Goal: Use online tool/utility: Utilize a website feature to perform a specific function

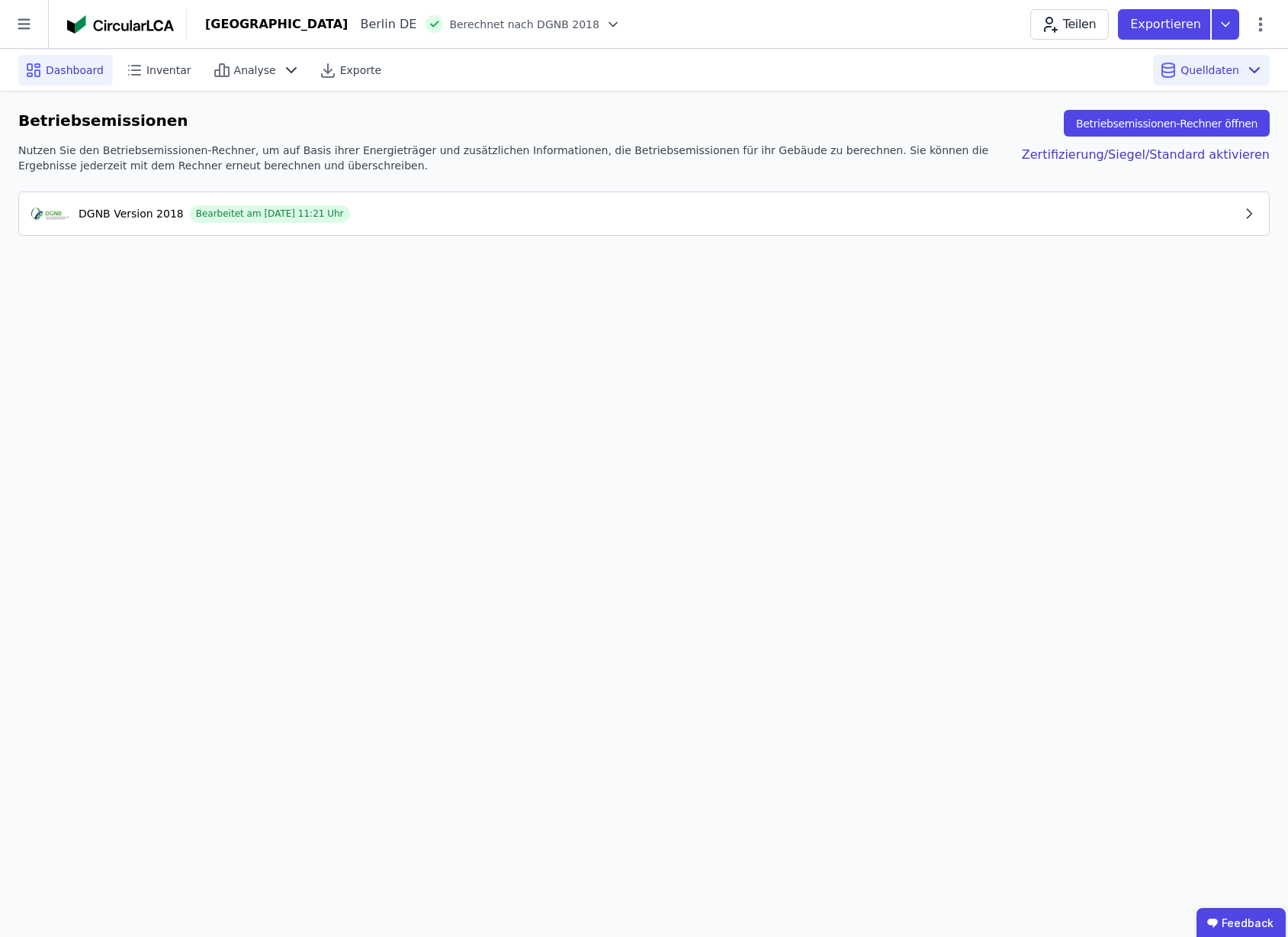
click at [65, 71] on span "Dashboard" at bounding box center [74, 70] width 58 height 15
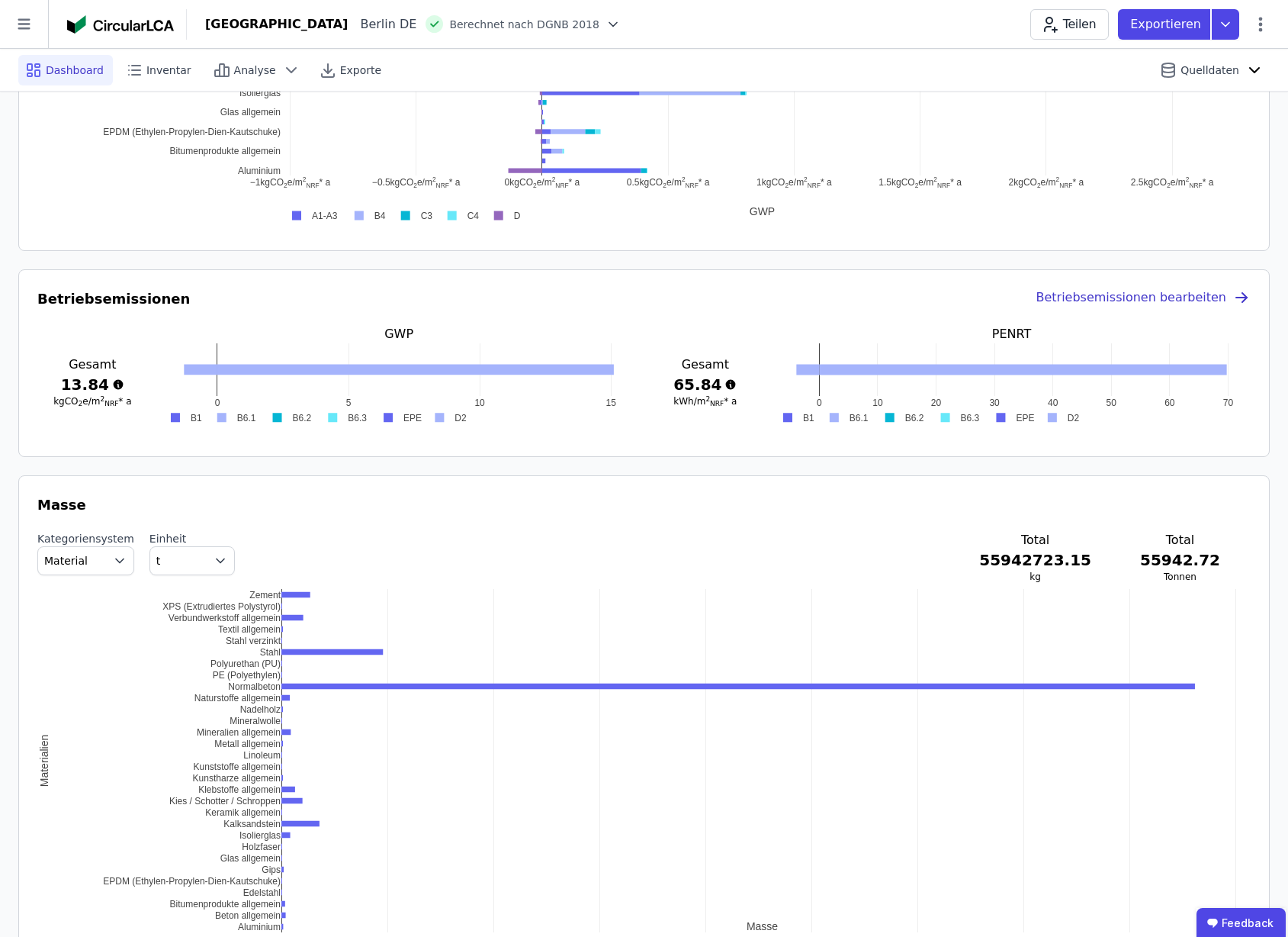
scroll to position [1129, 0]
click at [105, 300] on h3 "Betriebsemissionen" at bounding box center [113, 301] width 152 height 21
click at [1172, 301] on div "Betriebsemissionen bearbeiten" at bounding box center [1143, 301] width 215 height 21
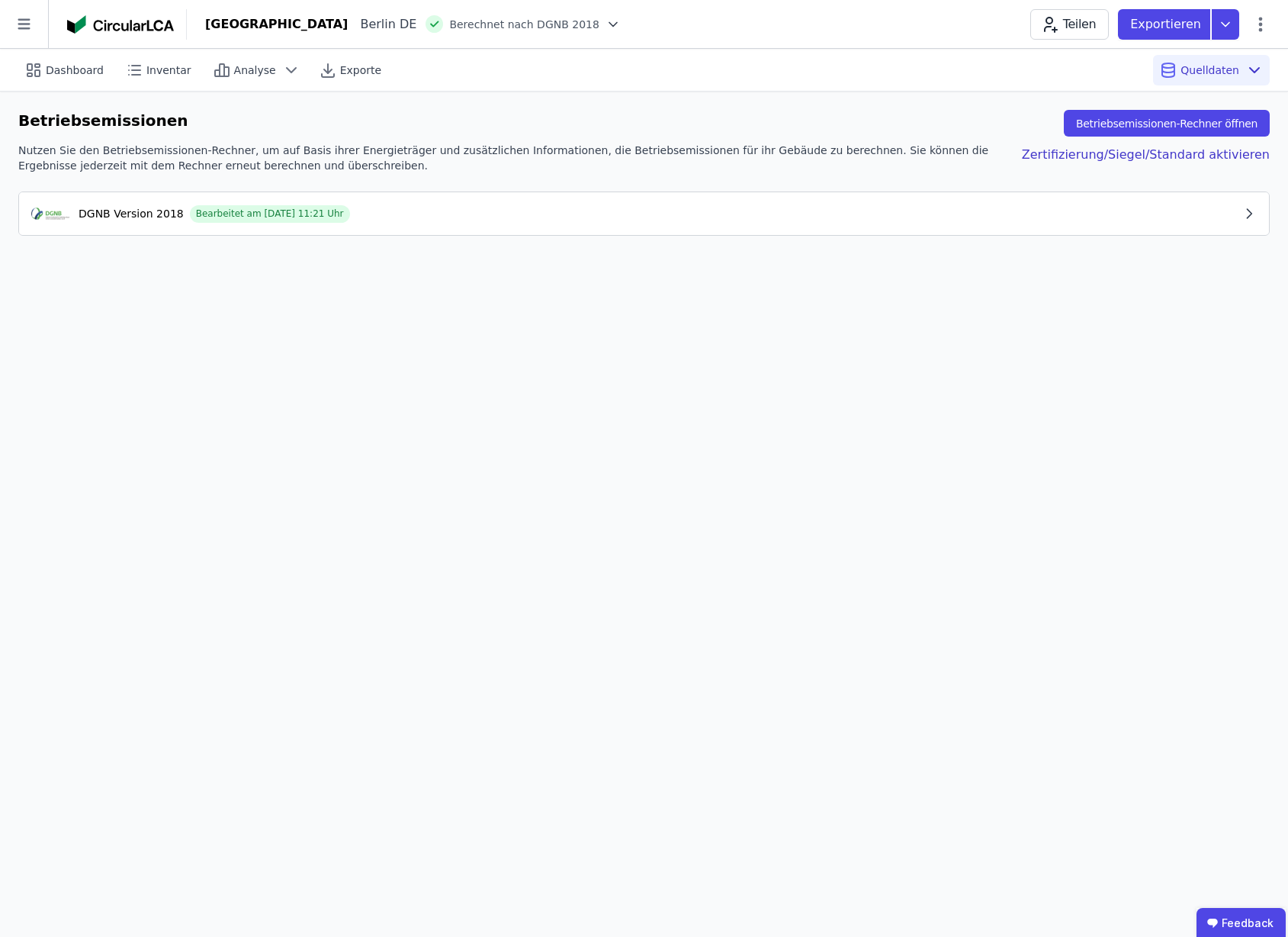
click at [292, 212] on div "Bearbeitet am [DATE] 11:21 Uhr" at bounding box center [269, 214] width 160 height 18
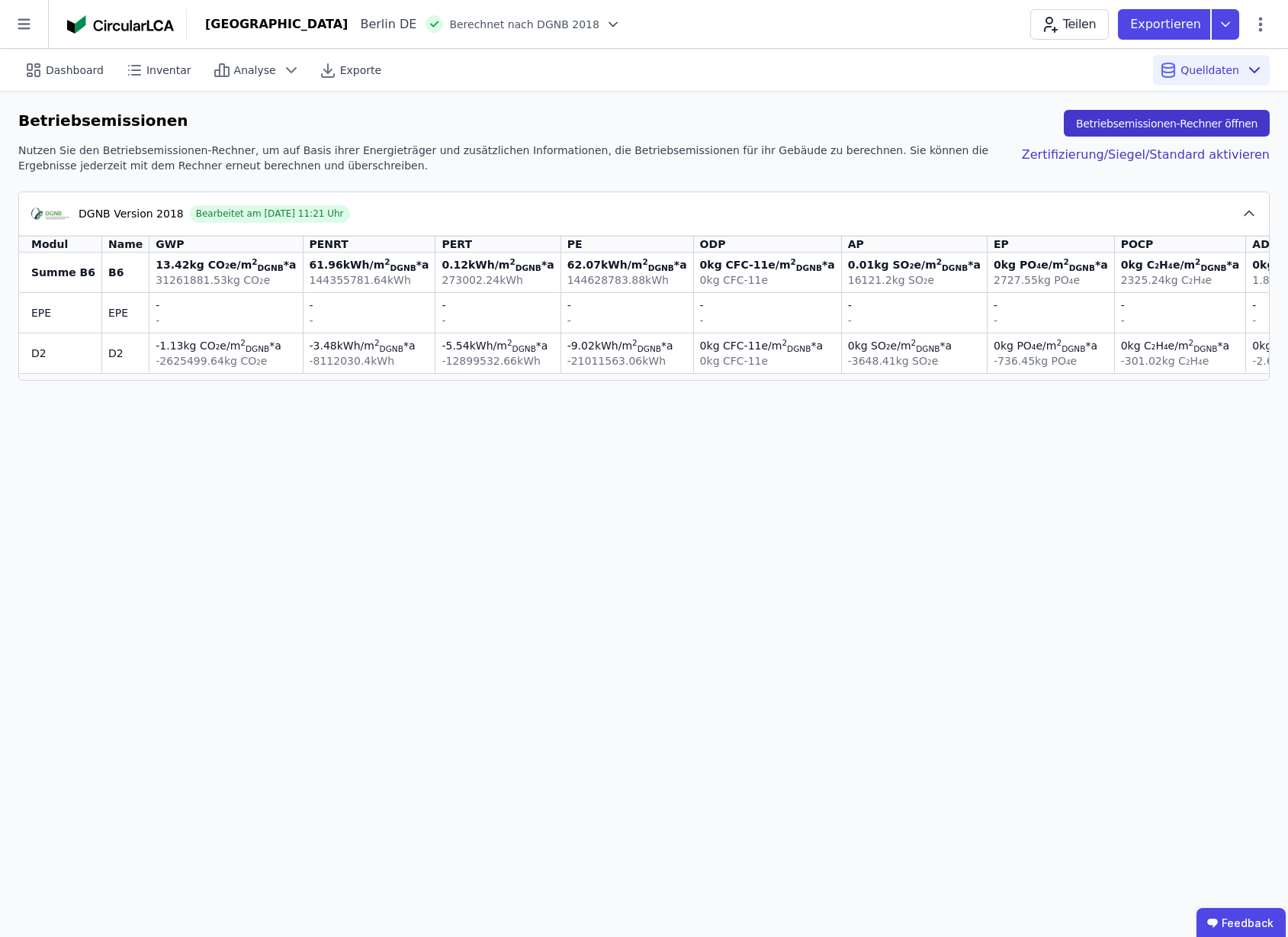
click at [1203, 125] on button "Betriebsemissionen-Rechner öffnen" at bounding box center [1167, 123] width 206 height 27
